Goal: Find contact information: Find contact information

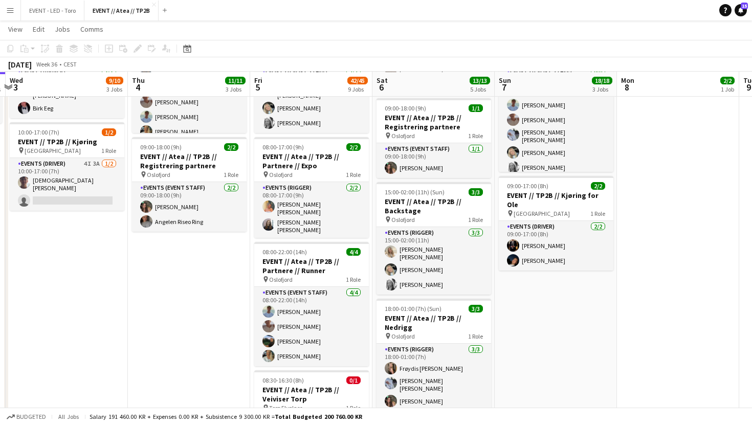
scroll to position [246, 0]
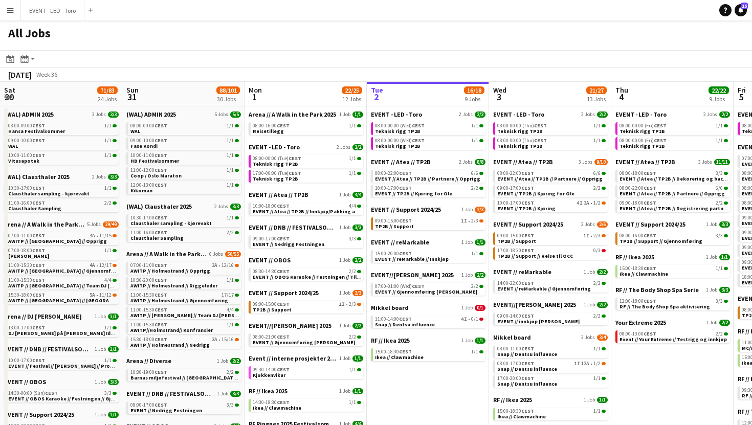
scroll to position [0, 244]
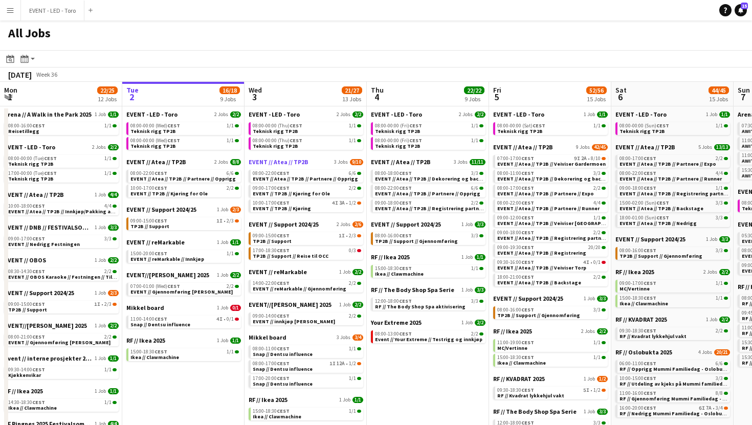
click at [285, 165] on span "EVENT // Atea // TP2B" at bounding box center [279, 162] width 60 height 8
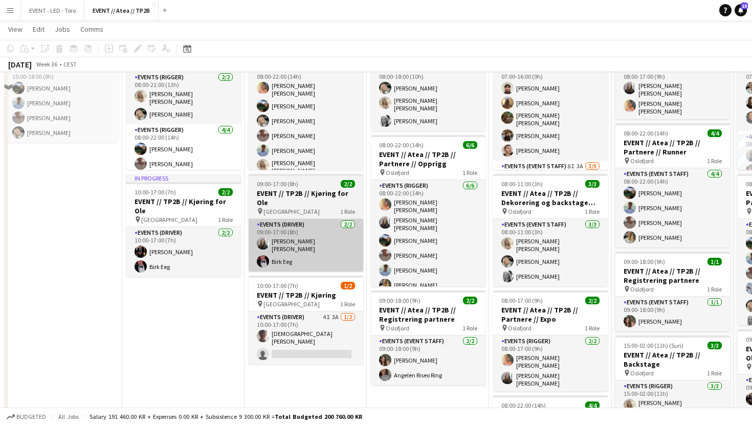
scroll to position [120, 0]
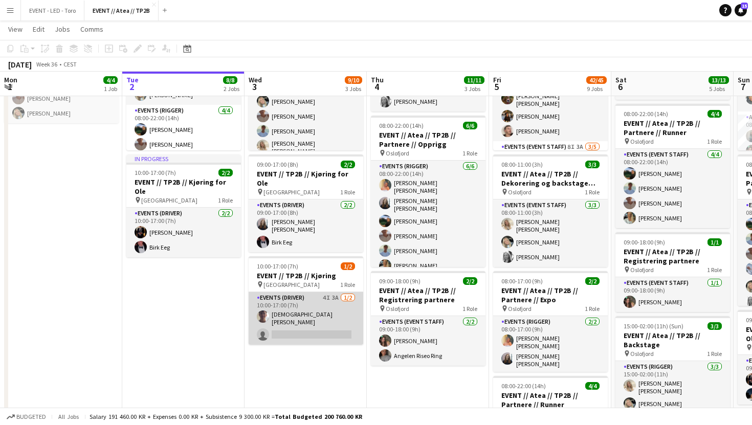
click at [330, 309] on app-card-role "Events (Driver) 4I 3A 1/2 10:00-17:00 (7h) Christian Tohje single-neutral-actio…" at bounding box center [306, 318] width 115 height 53
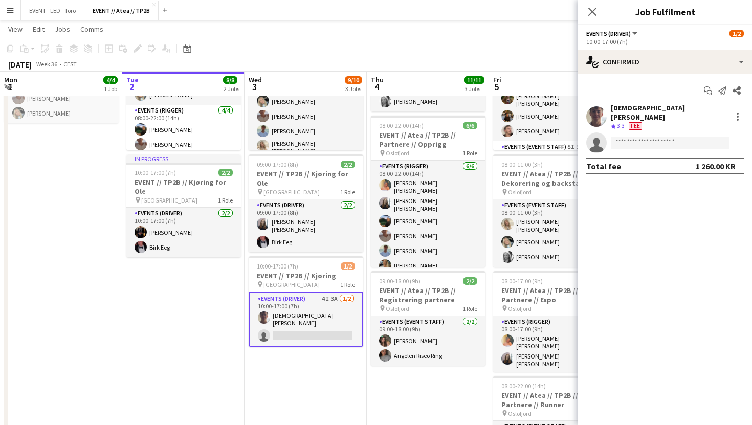
click at [628, 113] on div "[DEMOGRAPHIC_DATA][PERSON_NAME]" at bounding box center [669, 112] width 117 height 18
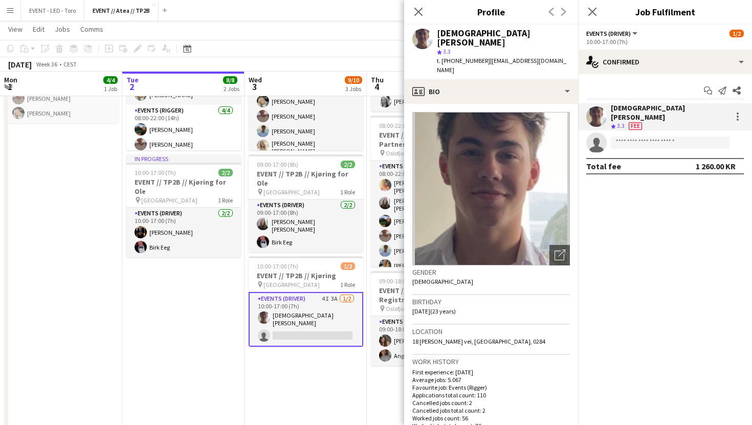
click at [463, 57] on span "t. +4748140692" at bounding box center [463, 61] width 53 height 8
copy span "4748140692"
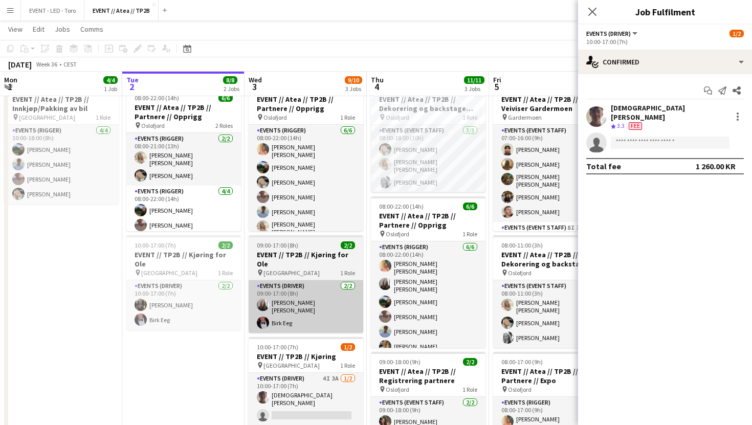
scroll to position [13, 0]
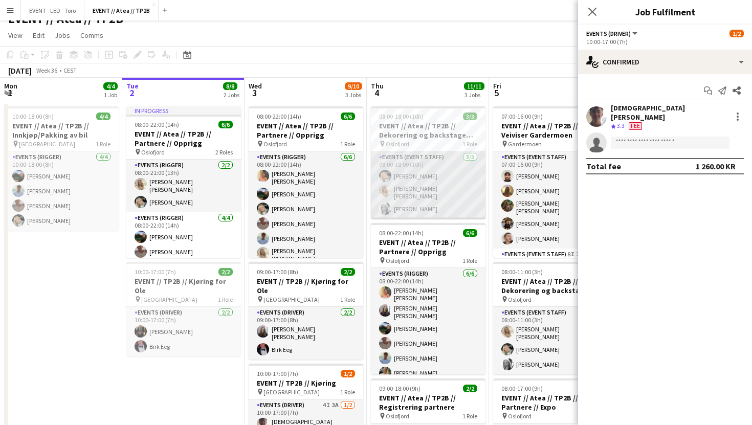
click at [432, 188] on app-card-role "Events (Event Staff) [DATE] 08:00-18:00 (10h) [PERSON_NAME] [PERSON_NAME] [PERS…" at bounding box center [428, 184] width 115 height 67
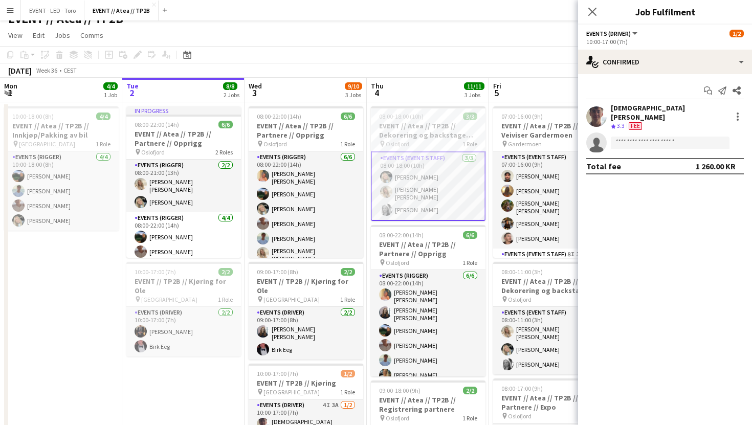
click at [446, 190] on app-card-role "Events (Event Staff) [DATE] 08:00-18:00 (10h) [PERSON_NAME] [PERSON_NAME] [PERS…" at bounding box center [428, 186] width 115 height 70
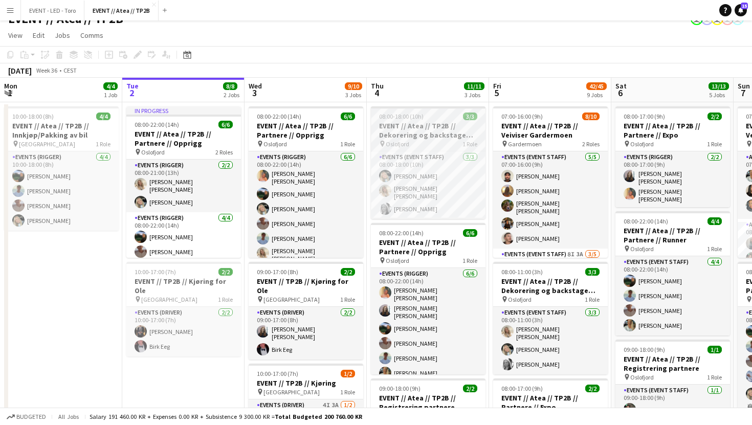
click at [458, 132] on h3 "EVENT // Atea // TP2B // Dekorering og backstage oppsett" at bounding box center [428, 130] width 115 height 18
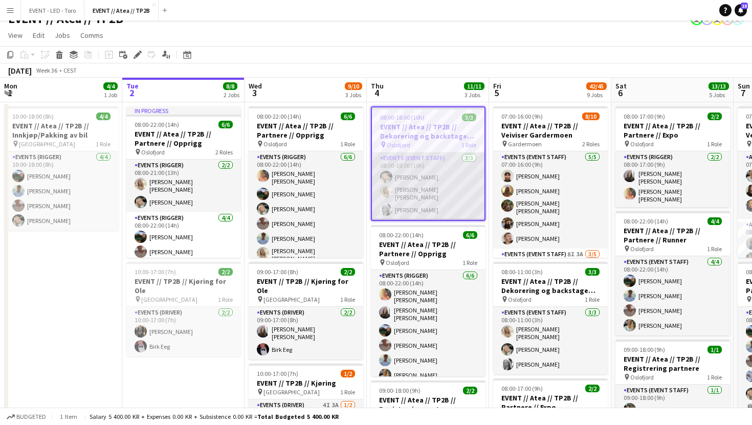
click at [401, 166] on app-card-role "Events (Event Staff) [DATE] 08:00-18:00 (10h) [PERSON_NAME] [PERSON_NAME] [PERS…" at bounding box center [428, 185] width 112 height 67
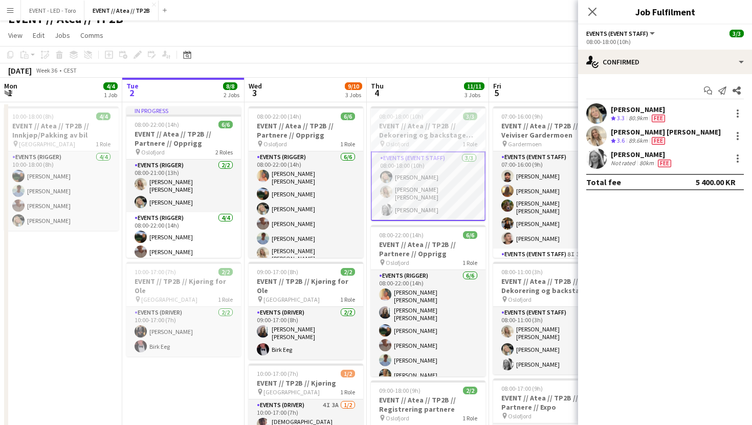
click at [648, 159] on div "80km" at bounding box center [646, 163] width 18 height 8
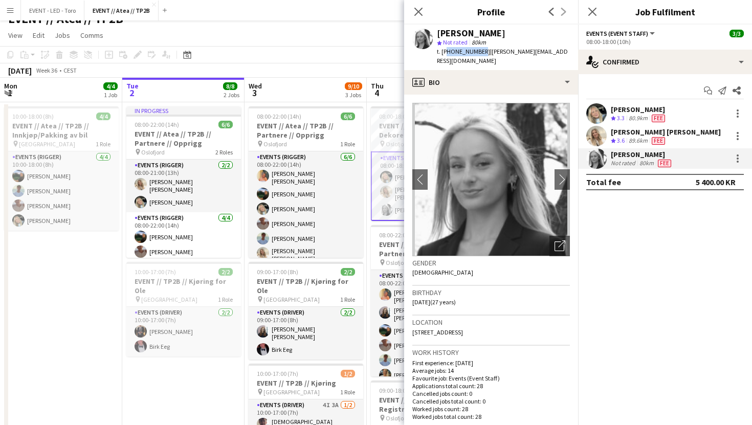
drag, startPoint x: 476, startPoint y: 53, endPoint x: 445, endPoint y: 51, distance: 30.7
click at [445, 51] on span "t. [PHONE_NUMBER]" at bounding box center [463, 52] width 53 height 8
copy span "4797425353"
drag, startPoint x: 532, startPoint y: 51, endPoint x: 480, endPoint y: 50, distance: 52.2
click at [480, 50] on div "[PERSON_NAME] star Not rated 80km t. [PHONE_NUMBER] | [PERSON_NAME][EMAIL_ADDRE…" at bounding box center [491, 48] width 174 height 46
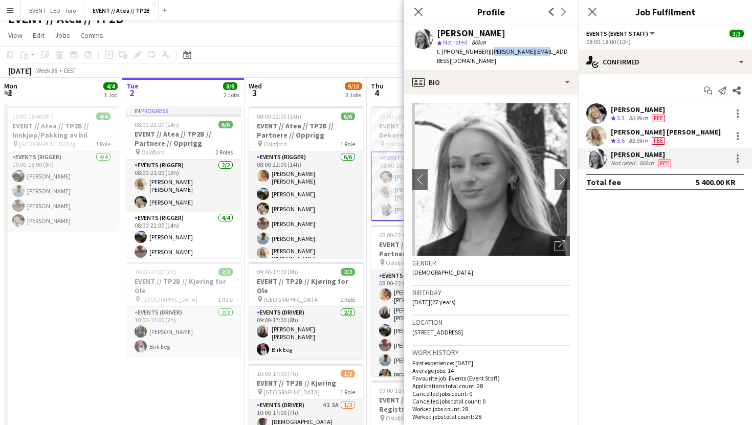
copy span "[PERSON_NAME][EMAIL_ADDRESS][DOMAIN_NAME]"
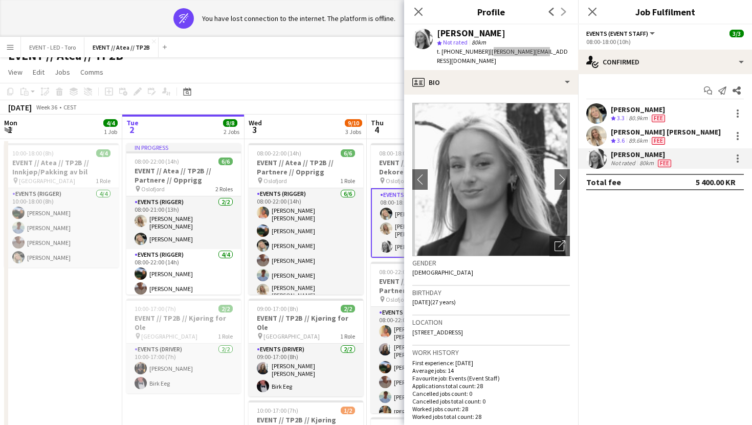
scroll to position [0, 0]
